Goal: Transaction & Acquisition: Purchase product/service

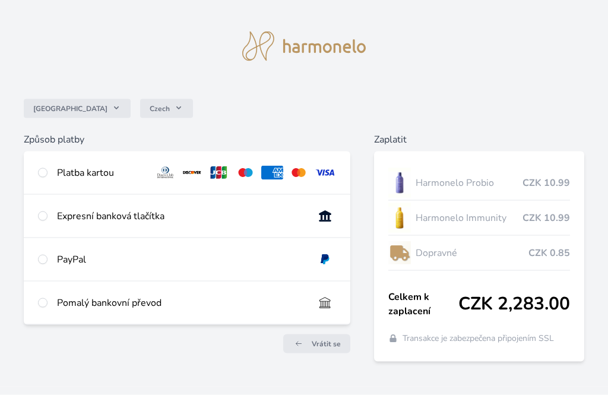
scroll to position [38, 0]
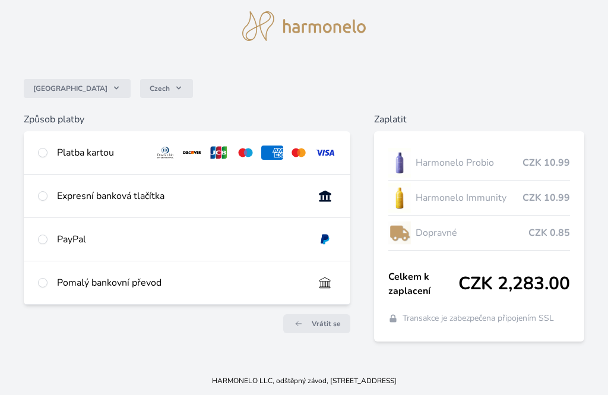
click at [41, 198] on input "radio" at bounding box center [42, 195] width 9 height 9
radio input "true"
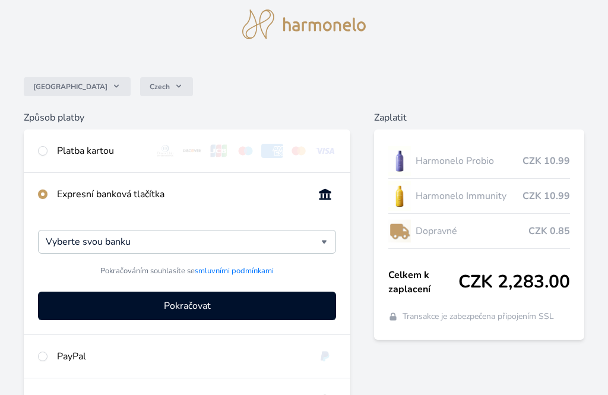
click at [329, 239] on div "Vyberte svou banku" at bounding box center [187, 242] width 298 height 24
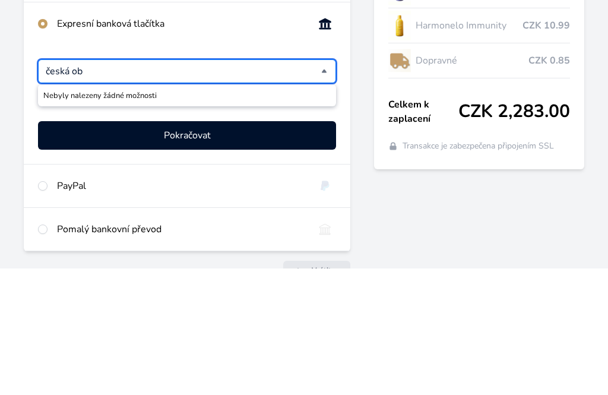
scroll to position [155, 0]
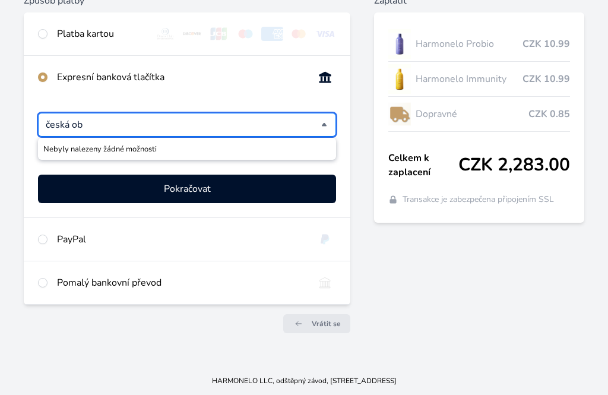
click at [43, 74] on input "radio" at bounding box center [42, 76] width 9 height 9
type input "Vyberte svou banku"
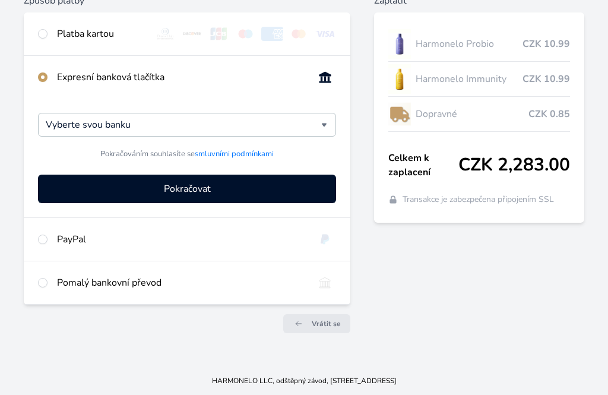
click at [320, 119] on input "Vyberte svou banku" at bounding box center [183, 124] width 275 height 14
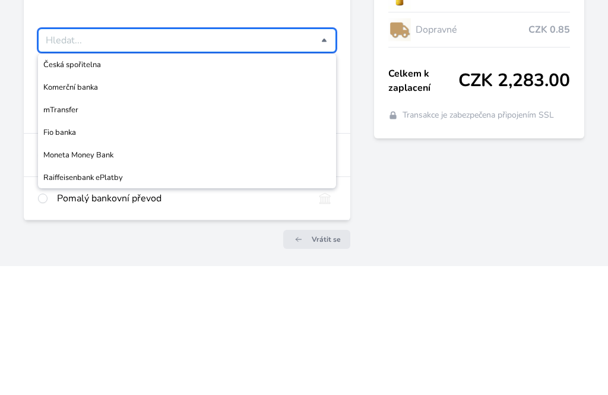
scroll to position [78, 0]
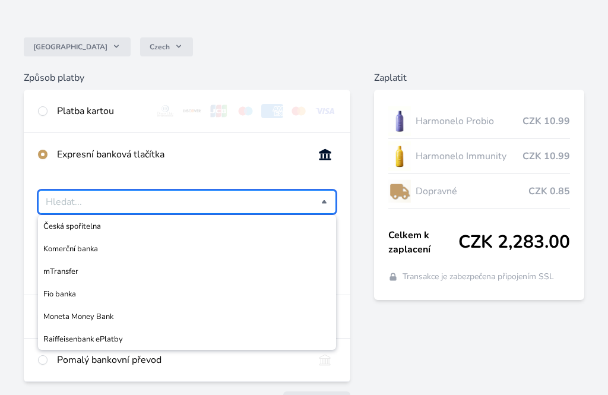
click at [31, 139] on div "Expresní banková tlačítka" at bounding box center [187, 154] width 326 height 43
type input "Vyberte svou banku"
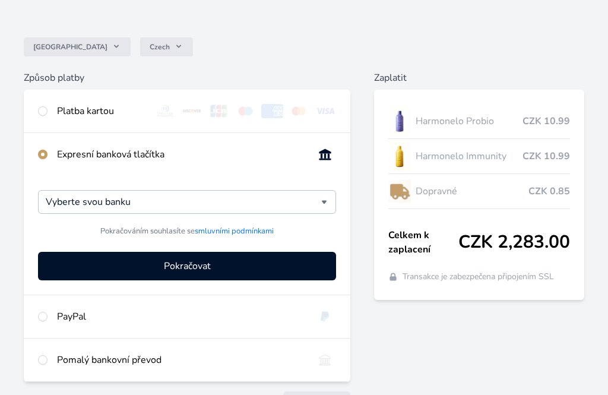
click at [45, 154] on input "radio" at bounding box center [42, 154] width 9 height 9
click at [44, 151] on input "radio" at bounding box center [42, 154] width 9 height 9
click at [44, 155] on input "radio" at bounding box center [42, 154] width 9 height 9
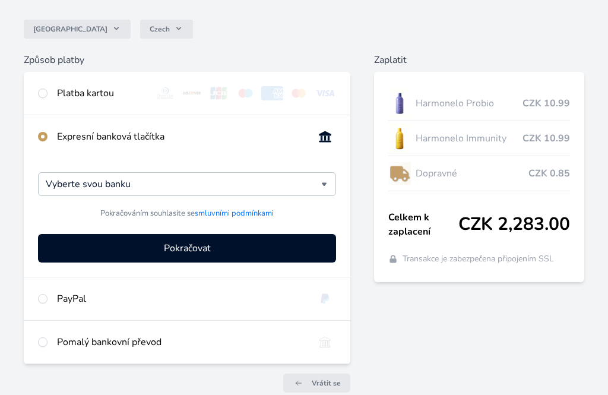
scroll to position [117, 0]
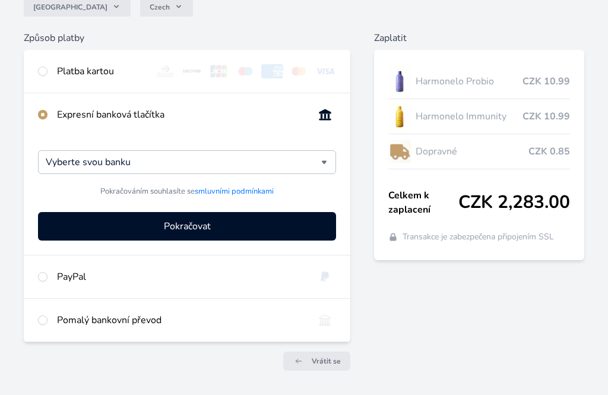
click at [35, 322] on div "Pomalý bankovní převod" at bounding box center [187, 319] width 326 height 43
radio input "false"
radio input "true"
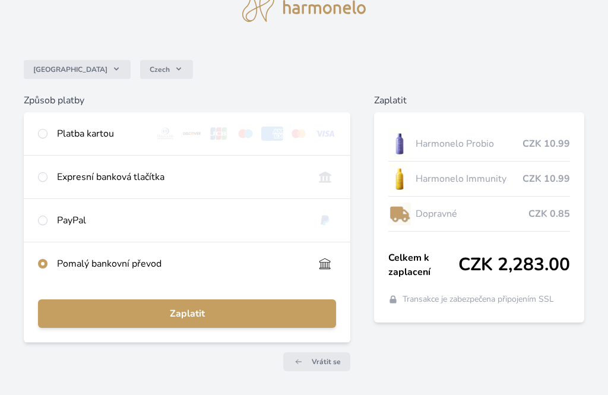
click at [189, 311] on span "Zaplatit" at bounding box center [186, 313] width 279 height 14
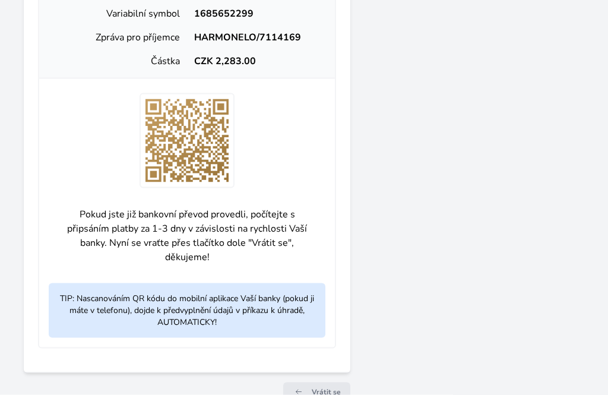
scroll to position [485, 0]
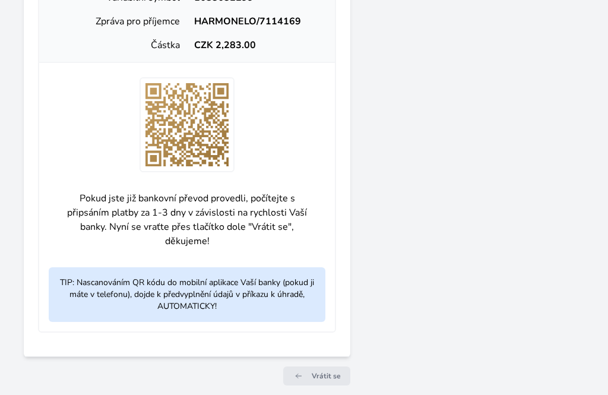
click at [325, 371] on span "Vrátit se" at bounding box center [325, 375] width 29 height 9
